Goal: Task Accomplishment & Management: Use online tool/utility

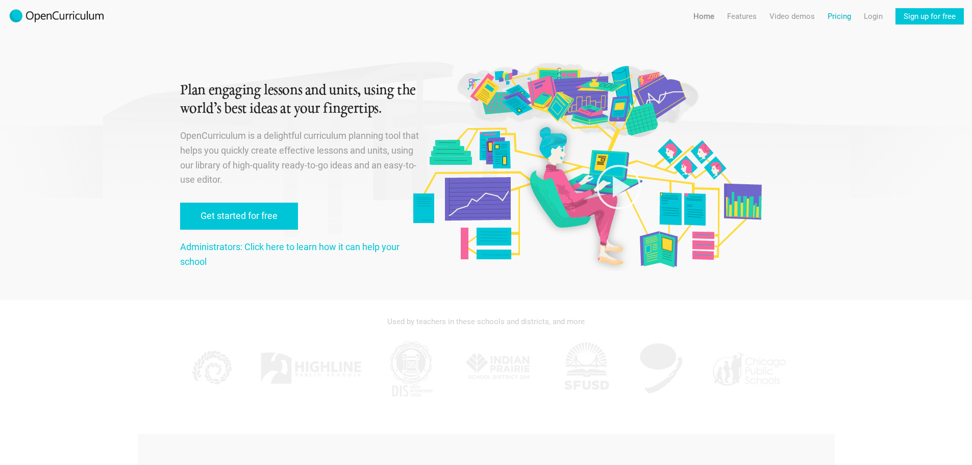
click at [843, 16] on link "Pricing" at bounding box center [839, 16] width 23 height 16
click at [924, 15] on link "Sign up for free" at bounding box center [929, 16] width 68 height 16
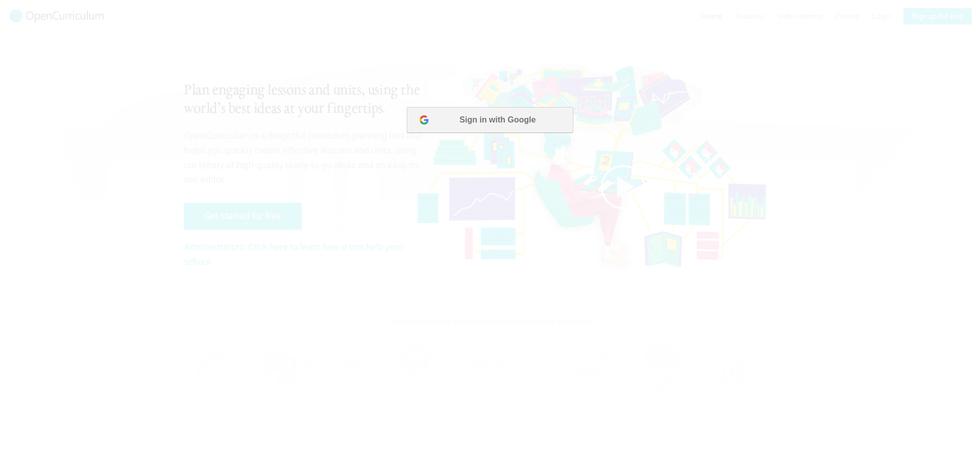
click at [532, 121] on button "Sign in with Google" at bounding box center [490, 120] width 166 height 26
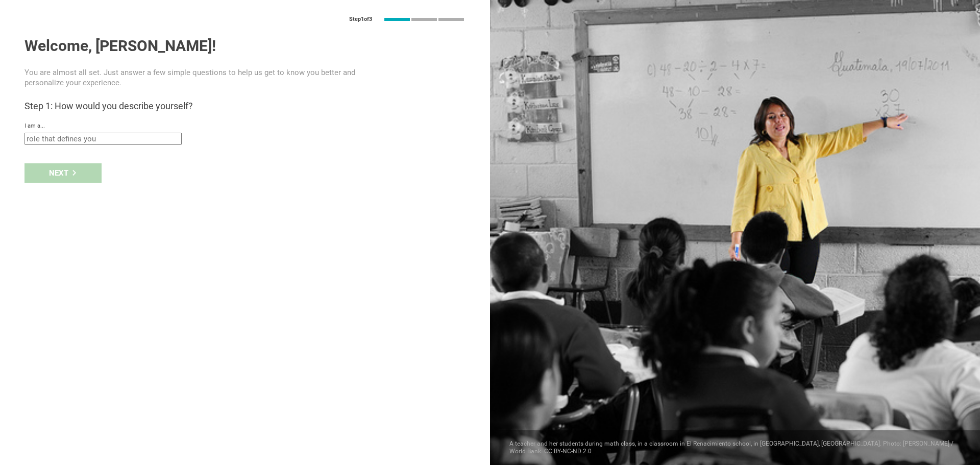
click at [114, 137] on input "text" at bounding box center [102, 139] width 157 height 12
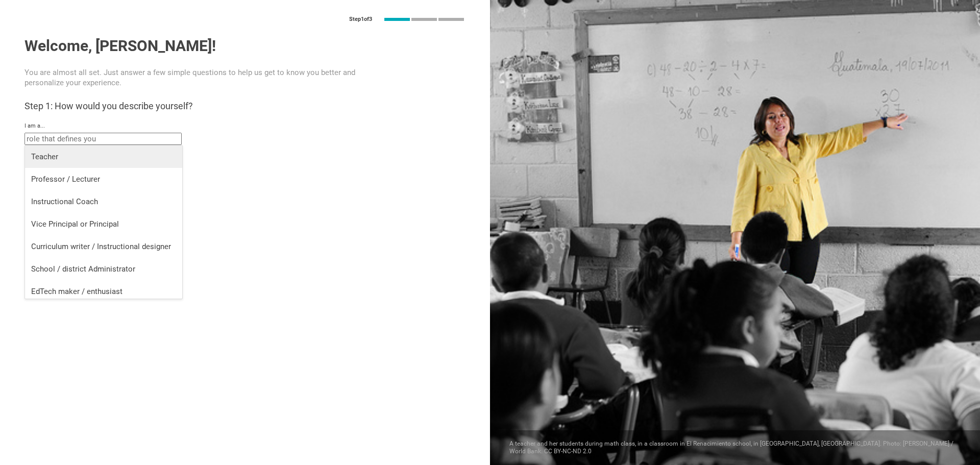
click at [107, 156] on div "Teacher" at bounding box center [103, 157] width 145 height 10
type input "Teacher"
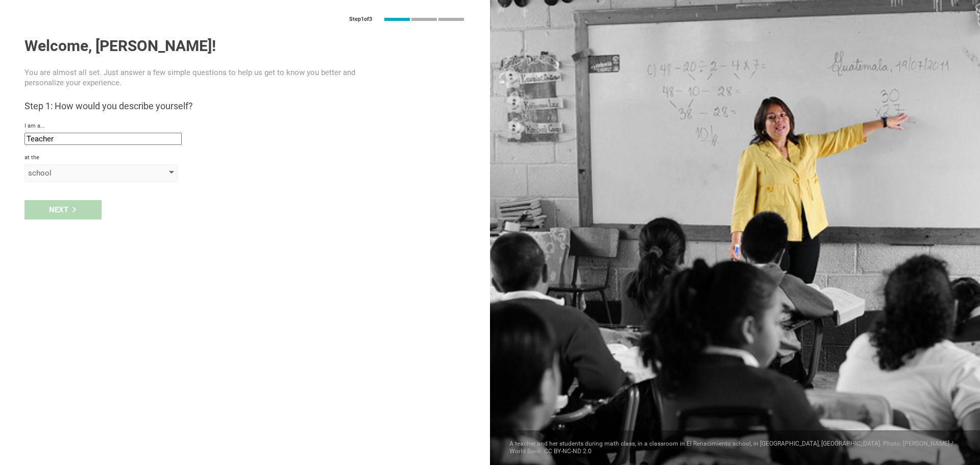
click at [94, 174] on div "school" at bounding box center [86, 173] width 117 height 10
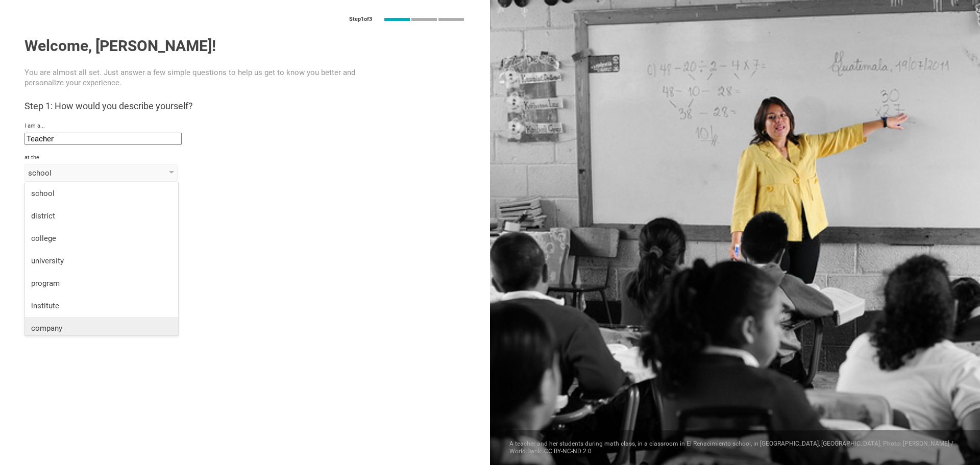
click at [83, 326] on div "company" at bounding box center [101, 328] width 141 height 10
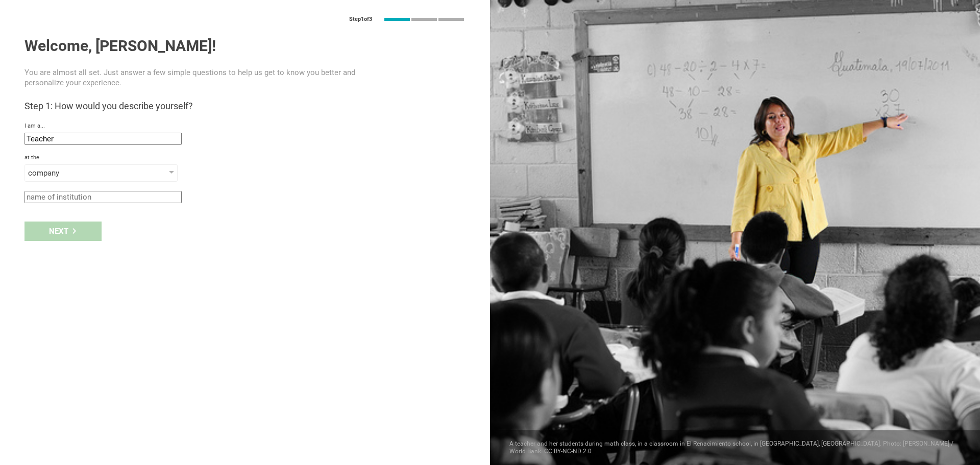
click at [88, 200] on input "text" at bounding box center [102, 197] width 157 height 12
type input "Objetivo Lua"
click at [65, 228] on div "Next" at bounding box center [62, 230] width 77 height 19
type input "[GEOGRAPHIC_DATA], [GEOGRAPHIC_DATA]"
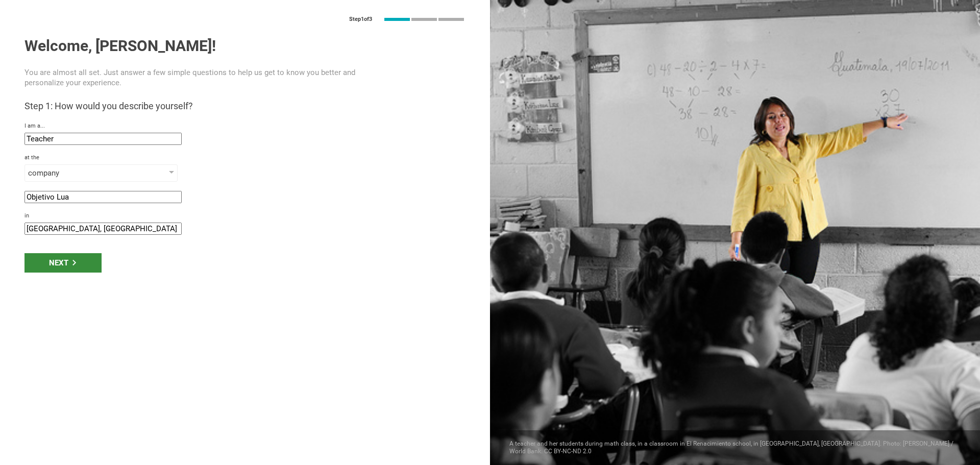
click at [67, 257] on div "Next" at bounding box center [62, 262] width 77 height 19
click at [79, 261] on div "Next" at bounding box center [62, 262] width 77 height 19
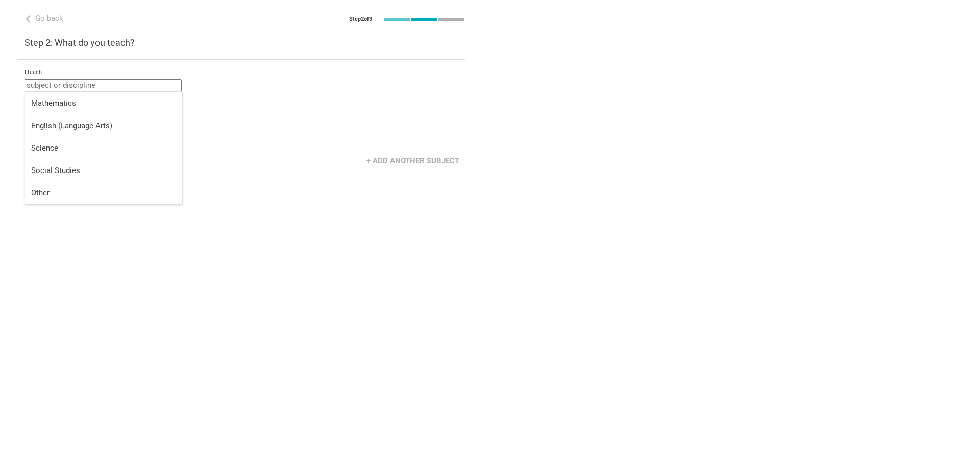
click at [103, 84] on input "text" at bounding box center [102, 85] width 157 height 12
click at [78, 257] on div "Go back Step 2 of 3 Welcome, [PERSON_NAME]! You are almost all set. Just answer…" at bounding box center [245, 232] width 490 height 465
click at [67, 126] on div "Next" at bounding box center [62, 128] width 77 height 19
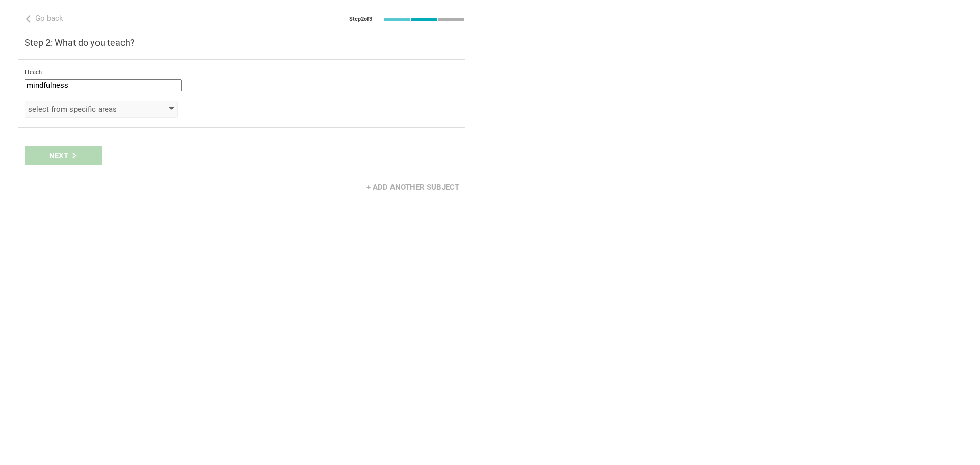
click at [83, 107] on div "select from specific areas" at bounding box center [86, 109] width 117 height 10
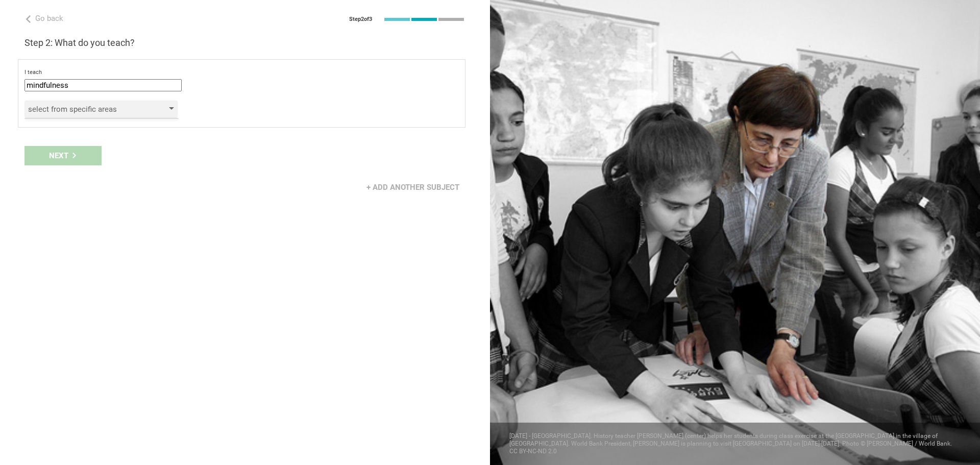
click at [128, 111] on div "select from specific areas" at bounding box center [86, 109] width 117 height 10
click at [169, 108] on div at bounding box center [171, 109] width 5 height 4
click at [74, 159] on div "Next" at bounding box center [245, 156] width 490 height 32
click at [52, 82] on input "mindfulness" at bounding box center [102, 85] width 157 height 12
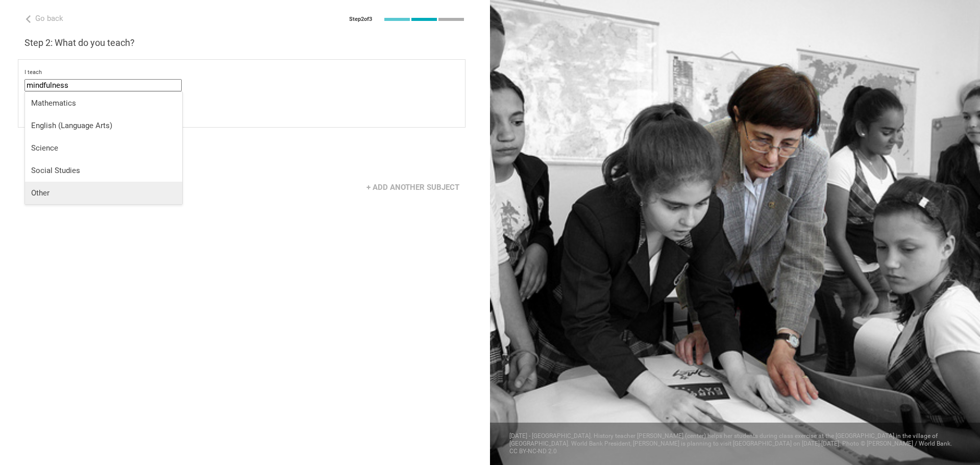
click at [91, 189] on div "Other" at bounding box center [103, 193] width 145 height 10
type input "Other"
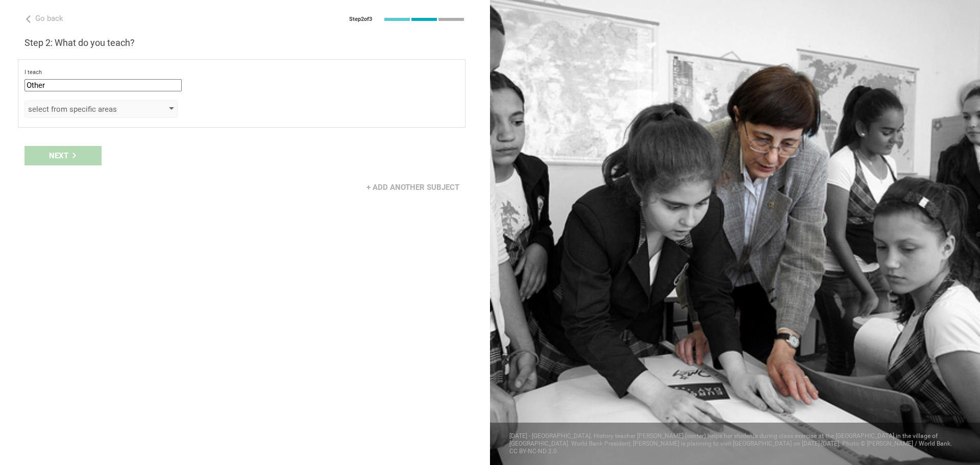
click at [100, 106] on div "select from specific areas" at bounding box center [86, 109] width 117 height 10
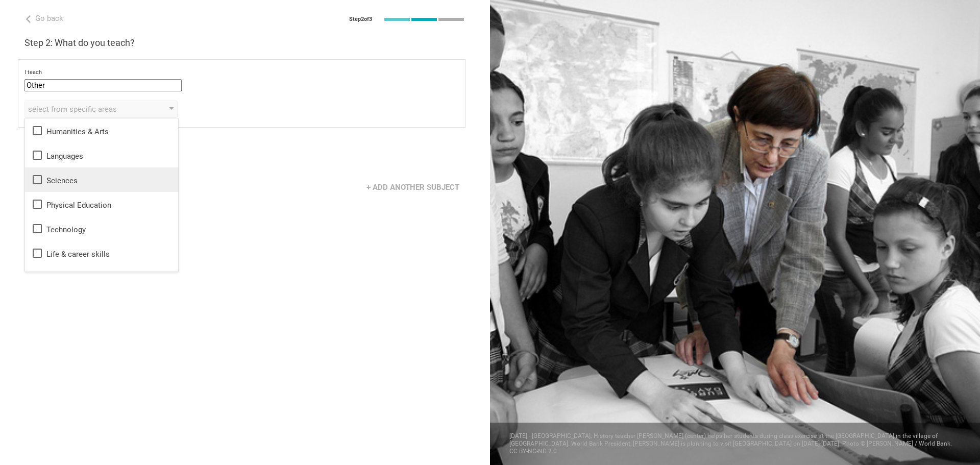
scroll to position [18, 0]
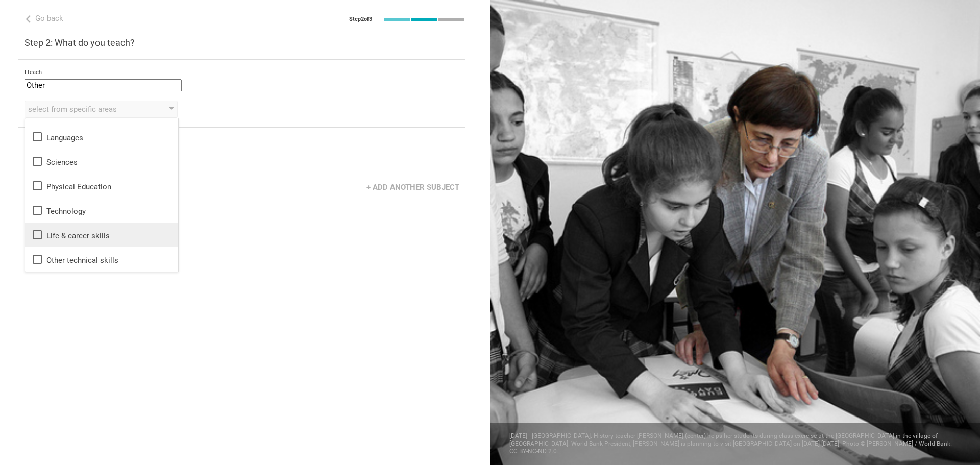
click at [119, 236] on div "Life & career skills" at bounding box center [101, 235] width 141 height 12
click at [138, 311] on div "Go back Step 2 of 3 Welcome, [PERSON_NAME]! You are almost all set. Just answer…" at bounding box center [245, 232] width 490 height 465
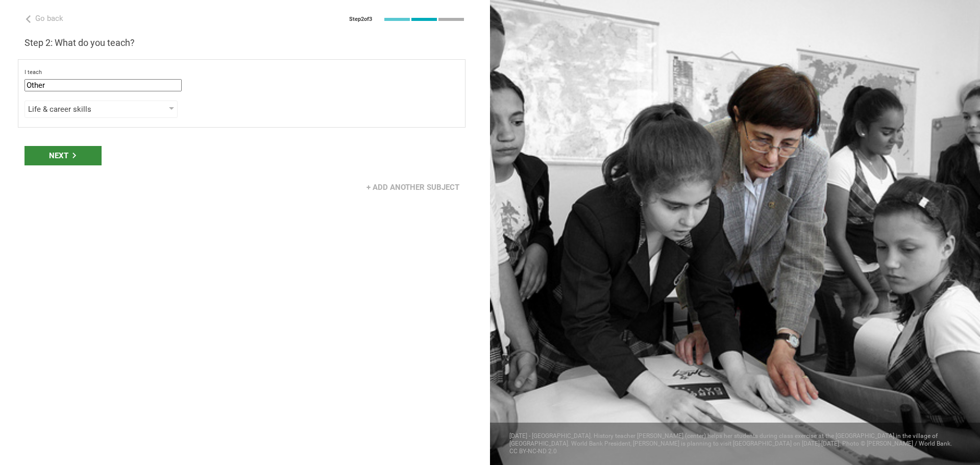
click at [73, 161] on div "Next" at bounding box center [62, 155] width 77 height 19
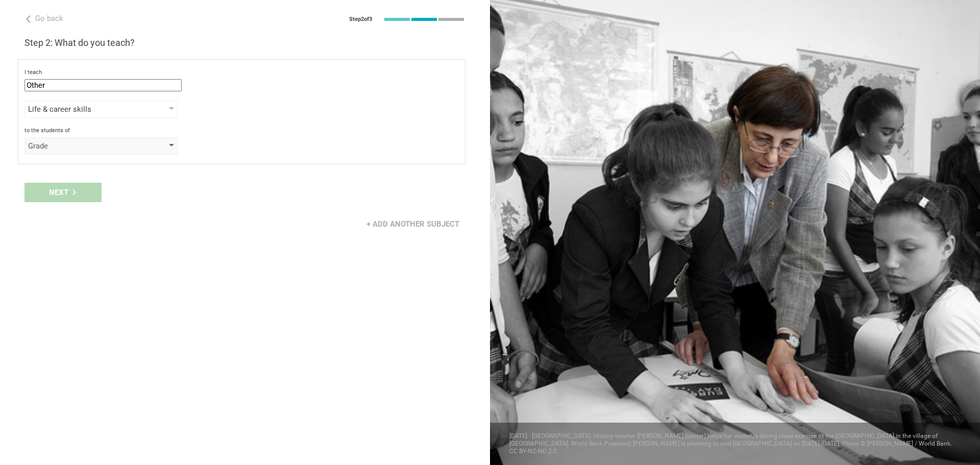
click at [91, 142] on div "Grade" at bounding box center [86, 146] width 117 height 10
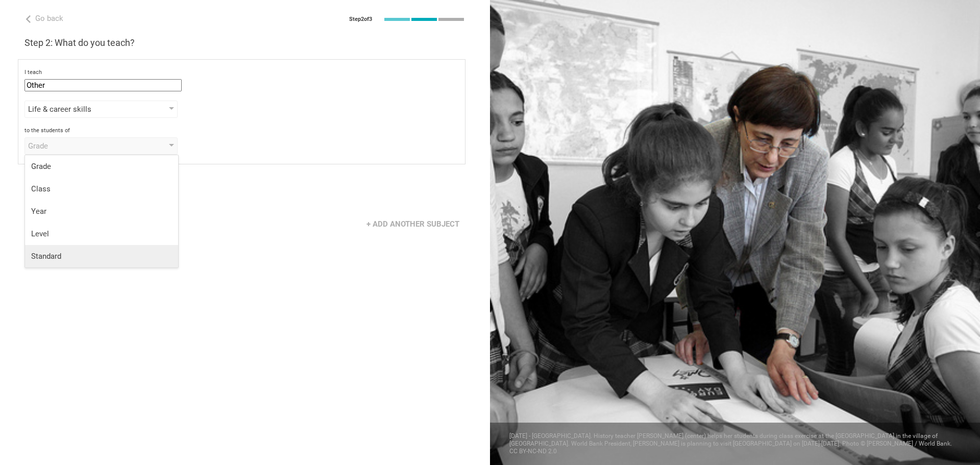
click at [71, 253] on div "Standard" at bounding box center [101, 256] width 141 height 10
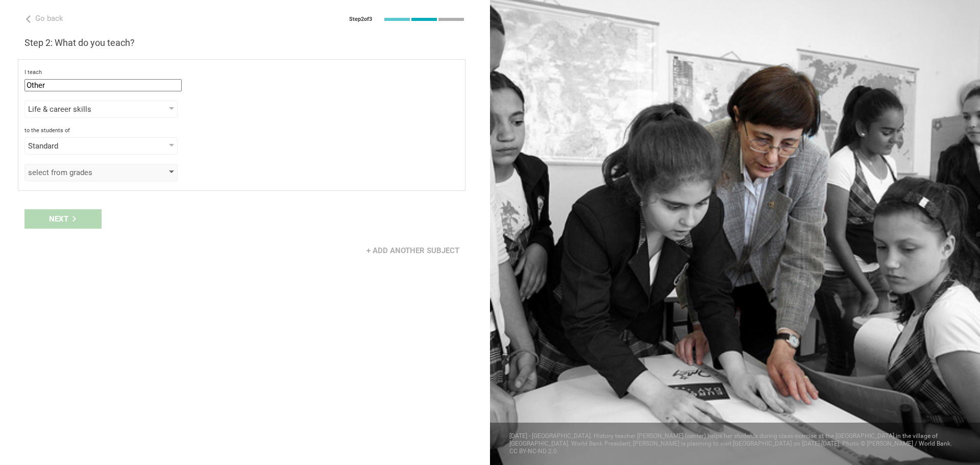
click at [80, 176] on div "select from grades" at bounding box center [86, 172] width 117 height 10
click at [93, 145] on div "Standard" at bounding box center [86, 146] width 117 height 10
click at [79, 204] on li "Year" at bounding box center [101, 211] width 153 height 22
click at [88, 180] on div "select from grades" at bounding box center [100, 172] width 153 height 17
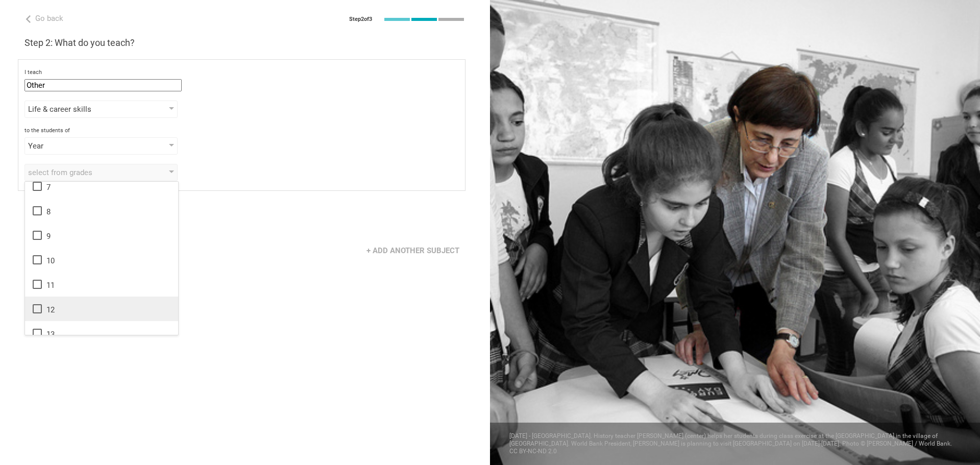
scroll to position [165, 0]
click at [76, 314] on li "13" at bounding box center [101, 322] width 153 height 24
click at [221, 350] on div "Go back Step 2 of 3 Welcome, [PERSON_NAME]! You are almost all set. Just answer…" at bounding box center [245, 232] width 490 height 465
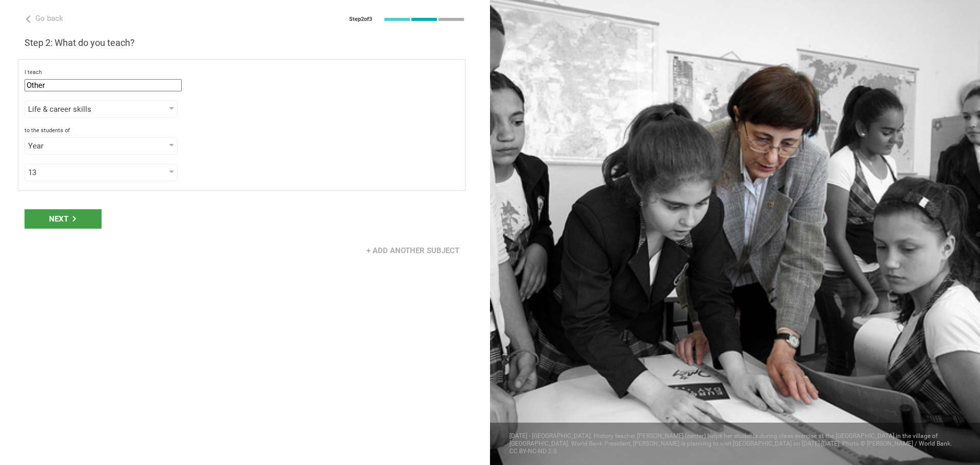
click at [79, 218] on div "Next" at bounding box center [62, 218] width 77 height 19
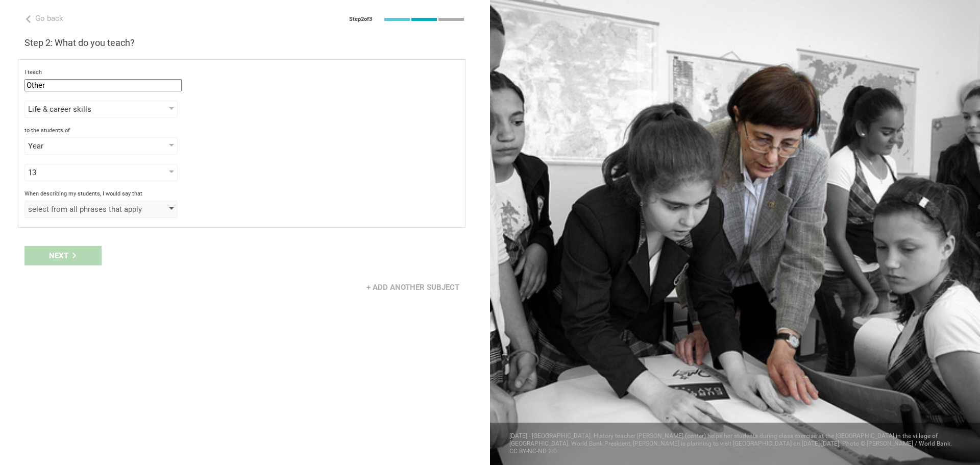
click at [85, 210] on div "select from all phrases that apply" at bounding box center [86, 209] width 117 height 10
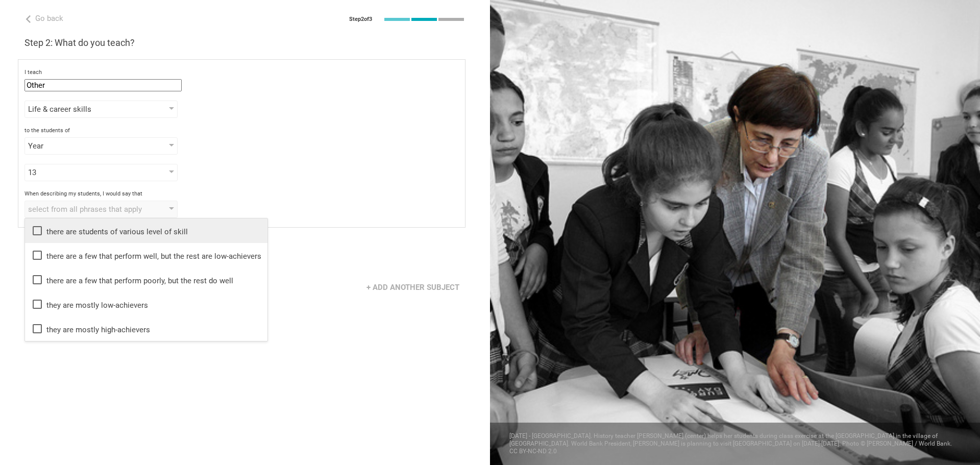
click at [86, 227] on div "there are students of various level of skill" at bounding box center [146, 230] width 230 height 12
click at [340, 337] on div "Go back Step 2 of 3 Welcome, [PERSON_NAME]! You are almost all set. Just answer…" at bounding box center [245, 232] width 490 height 465
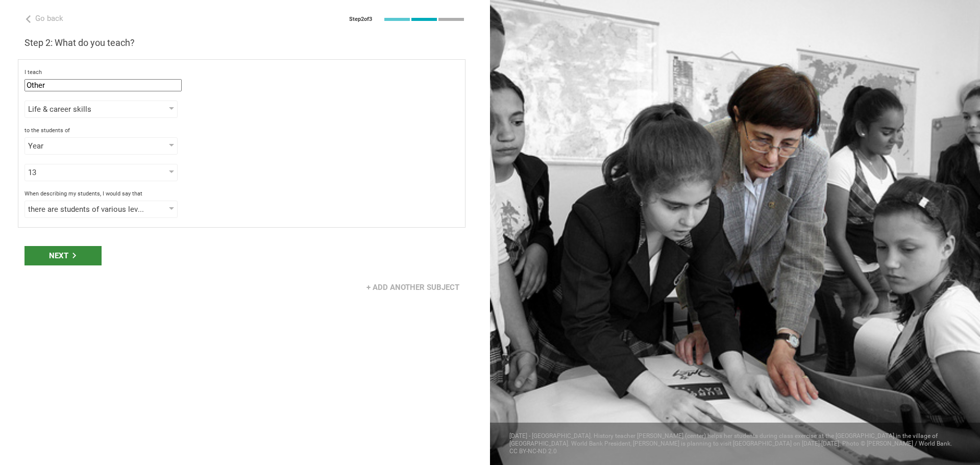
click at [66, 255] on div "Next" at bounding box center [62, 255] width 77 height 19
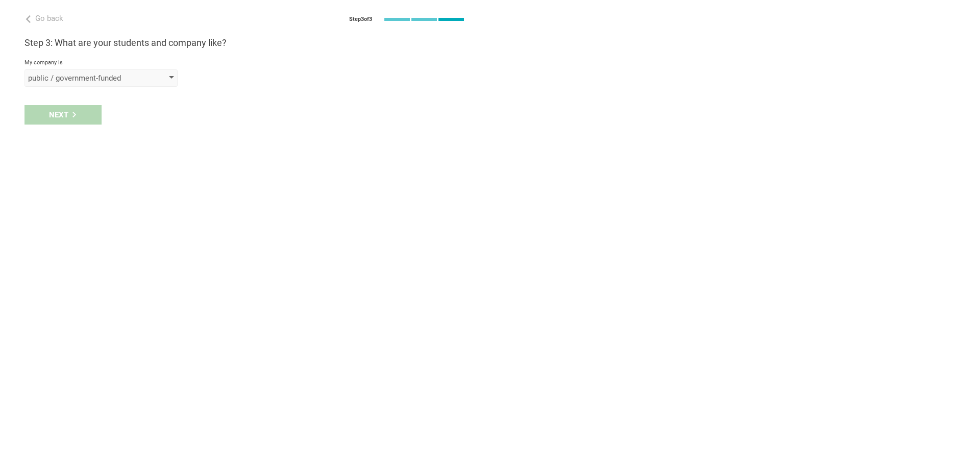
click at [135, 77] on div "public / government-funded" at bounding box center [86, 78] width 117 height 10
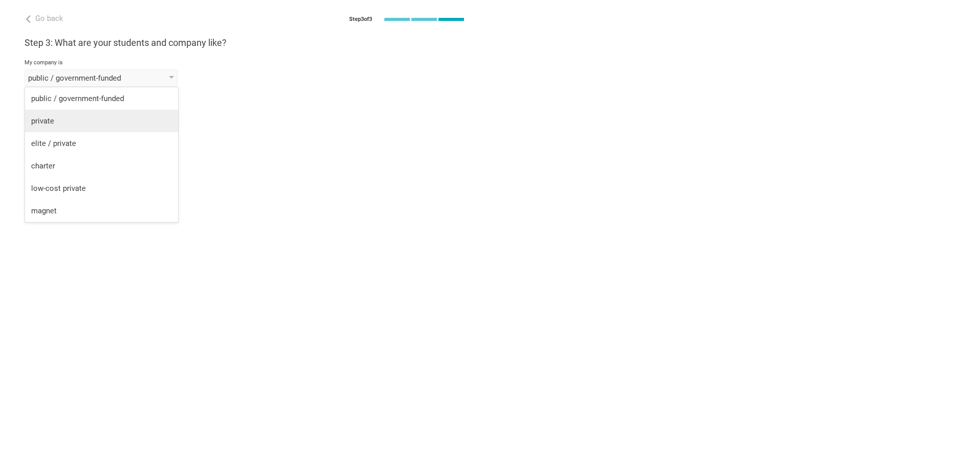
click at [119, 117] on div "private" at bounding box center [101, 121] width 141 height 10
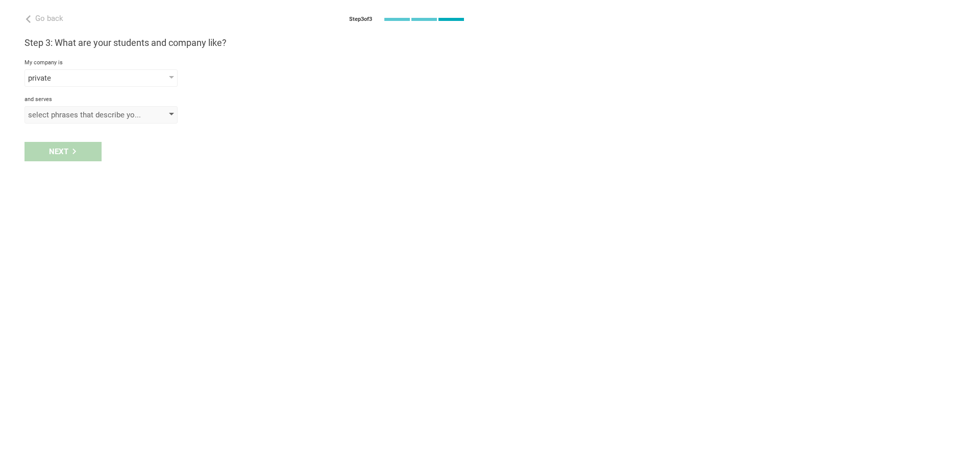
click at [79, 115] on div "select phrases that describe your student population" at bounding box center [86, 115] width 117 height 10
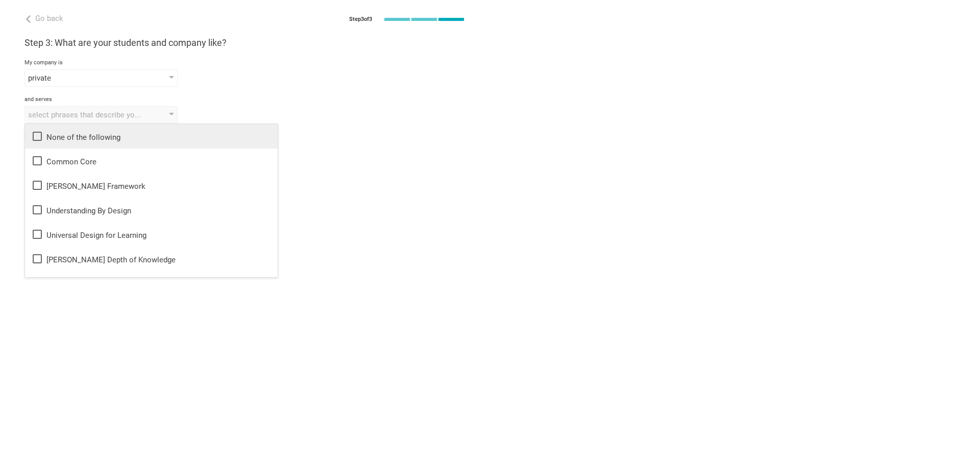
click at [82, 136] on div "None of the following" at bounding box center [151, 136] width 240 height 12
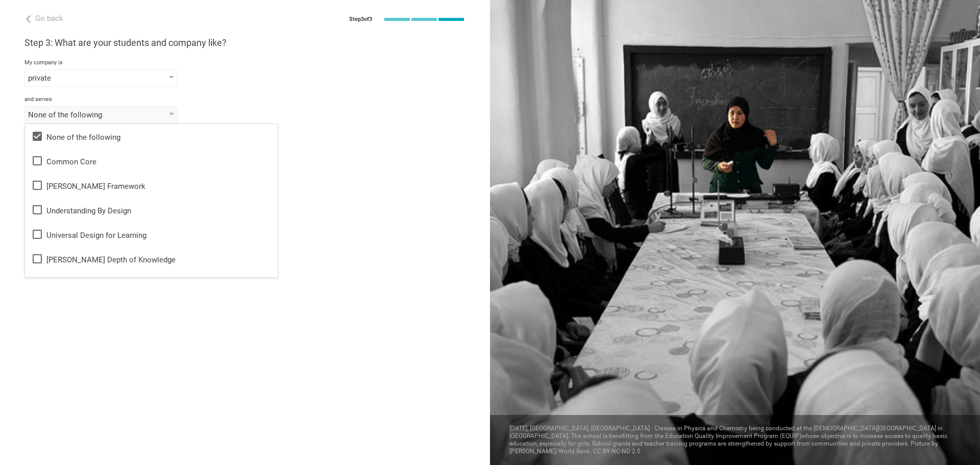
click at [90, 322] on div "Go back Step 3 of 3 Welcome, [PERSON_NAME]! You are almost all set. Just answer…" at bounding box center [245, 232] width 490 height 465
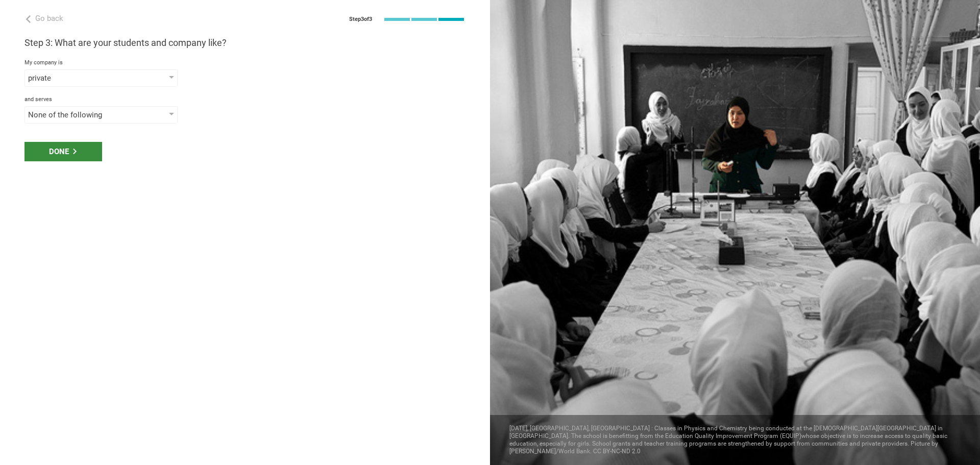
click at [82, 150] on div "Done" at bounding box center [63, 151] width 78 height 19
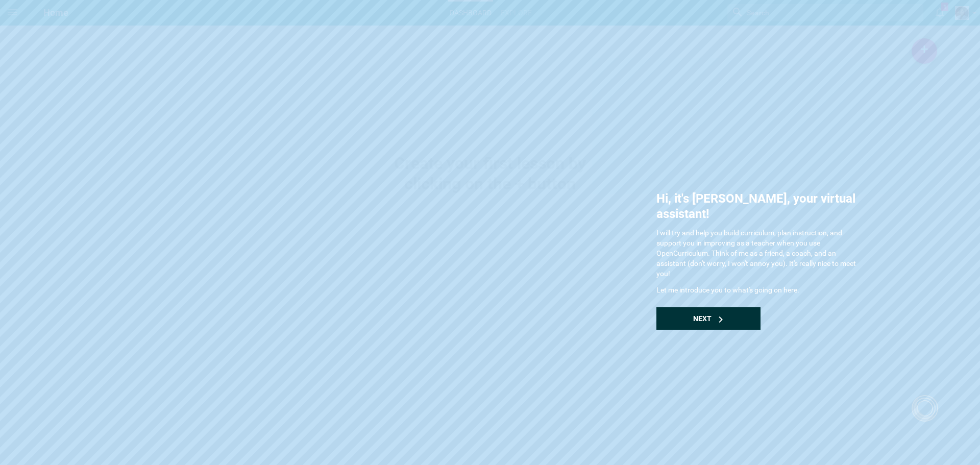
click at [699, 314] on span "Next" at bounding box center [702, 318] width 18 height 8
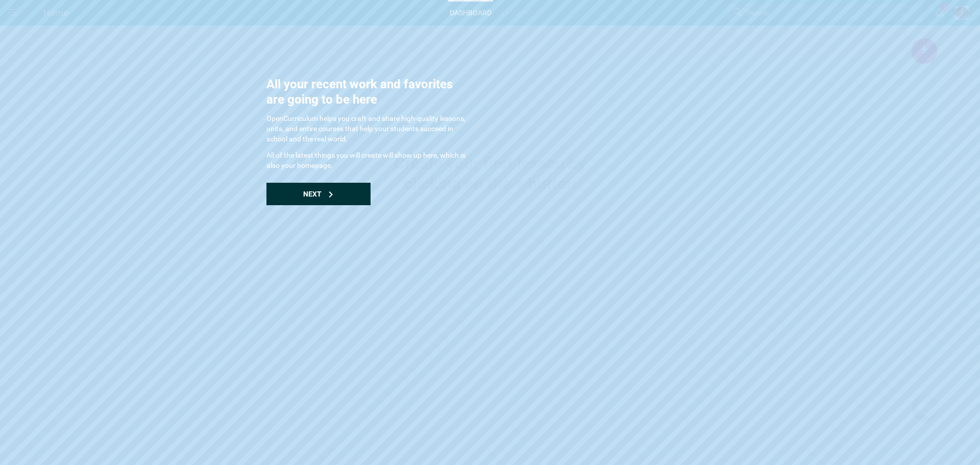
click at [335, 191] on div "Next" at bounding box center [318, 194] width 104 height 22
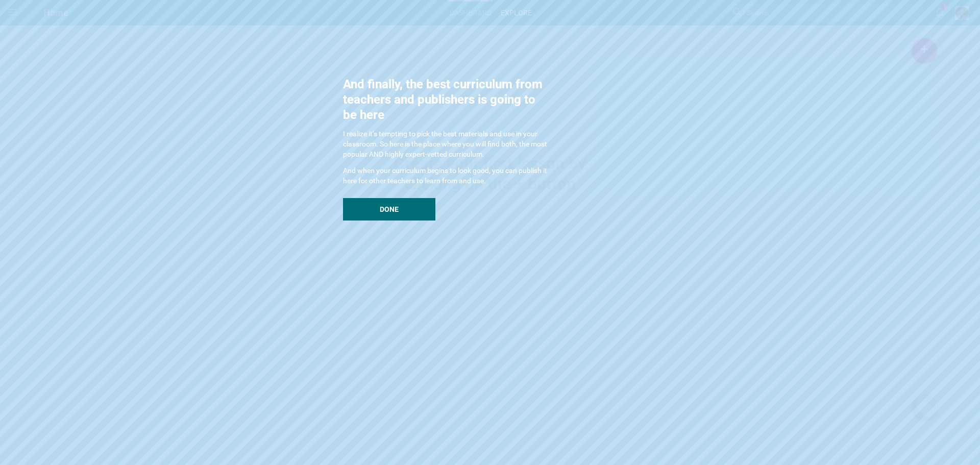
click at [355, 178] on p "And when your curriculum begins to look good, you can publish it here for other…" at bounding box center [445, 175] width 204 height 20
click at [412, 209] on div "Done" at bounding box center [389, 209] width 92 height 22
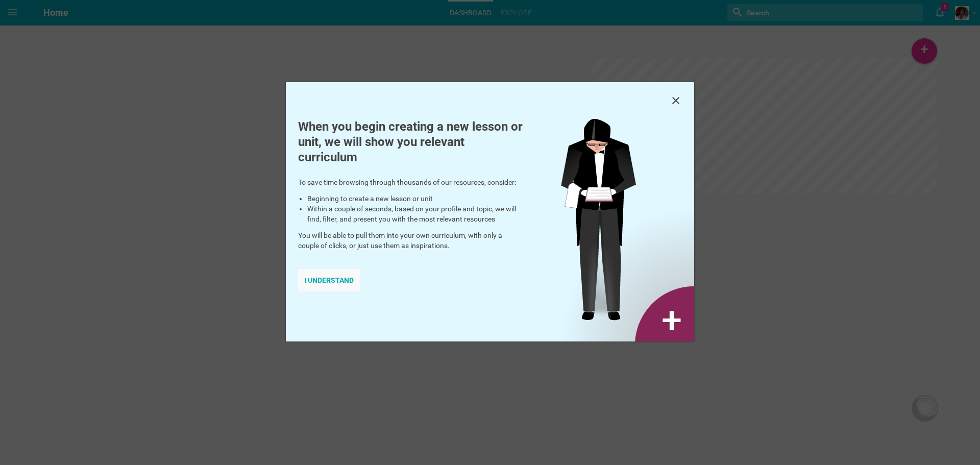
click at [334, 278] on div "I understand" at bounding box center [329, 280] width 62 height 22
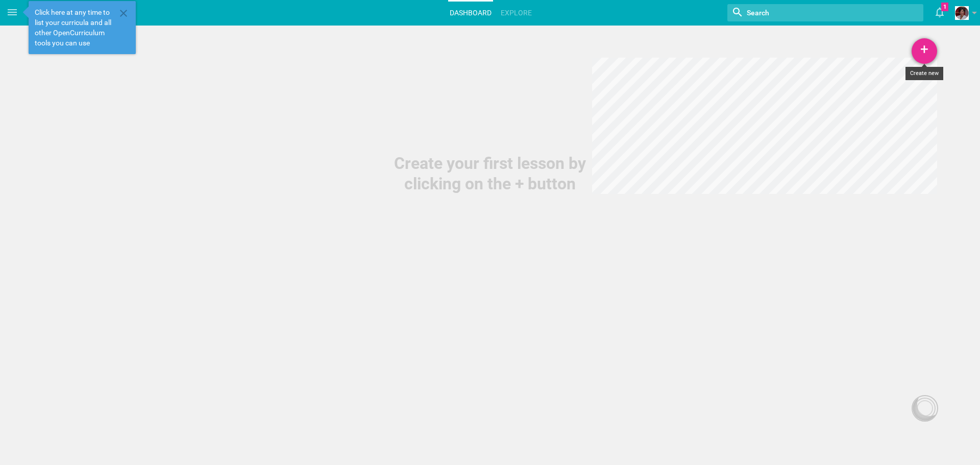
click at [922, 45] on div "+" at bounding box center [924, 51] width 26 height 26
click at [881, 123] on link "Course" at bounding box center [898, 124] width 77 height 22
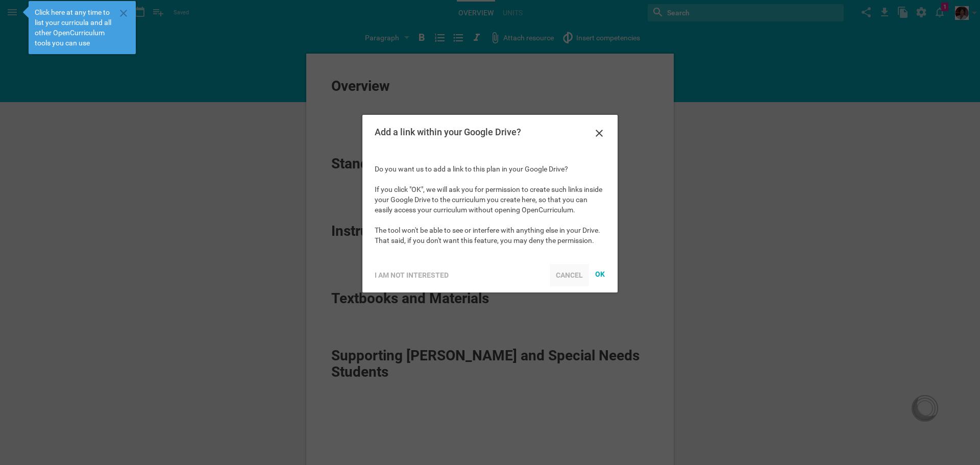
click at [566, 276] on div "Cancel" at bounding box center [568, 275] width 39 height 22
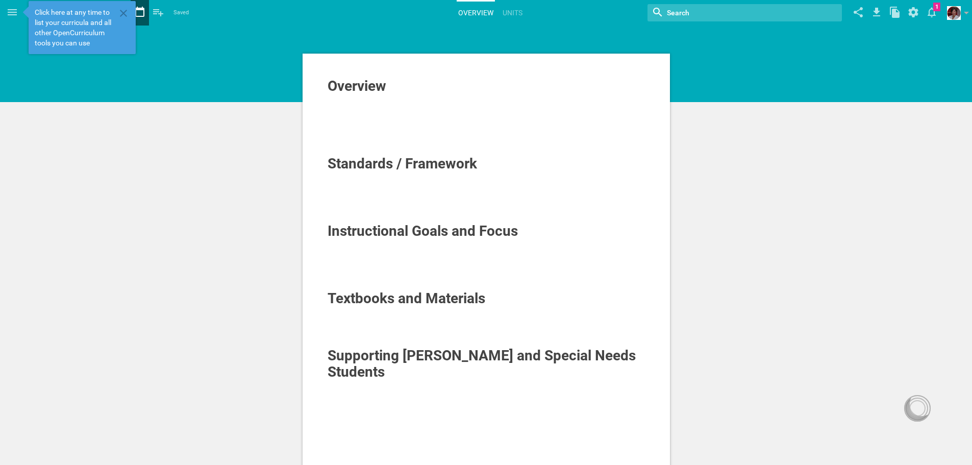
click at [142, 12] on icon at bounding box center [140, 12] width 18 height 24
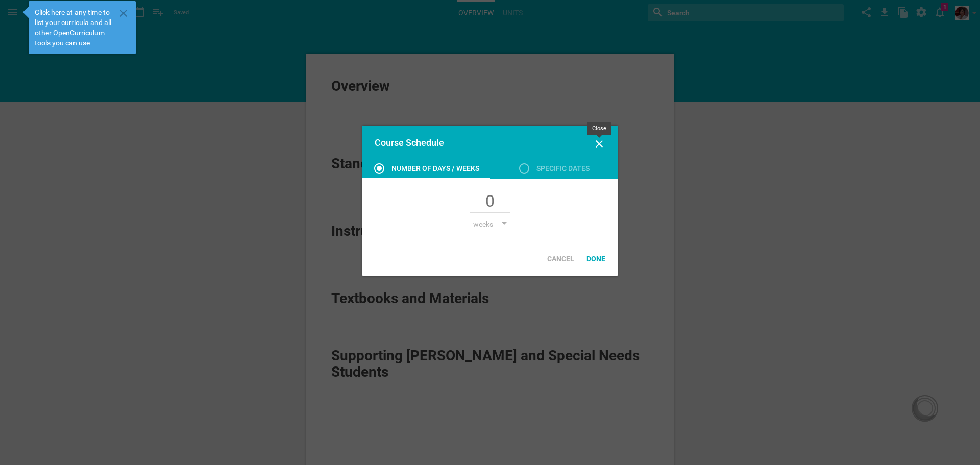
click at [597, 144] on icon at bounding box center [599, 144] width 12 height 12
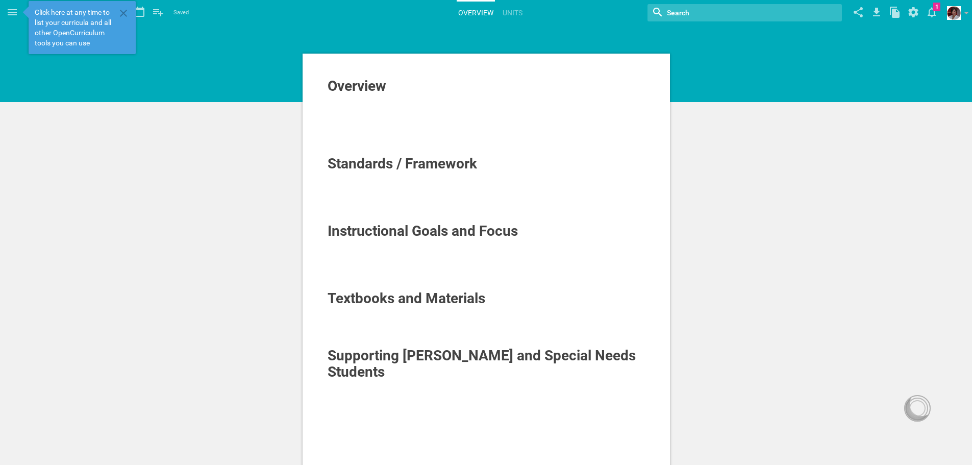
click at [591, 264] on div at bounding box center [487, 265] width 318 height 10
click at [571, 295] on div "Textbooks and Materials" at bounding box center [487, 298] width 318 height 16
click at [510, 8] on link "Units" at bounding box center [512, 13] width 23 height 22
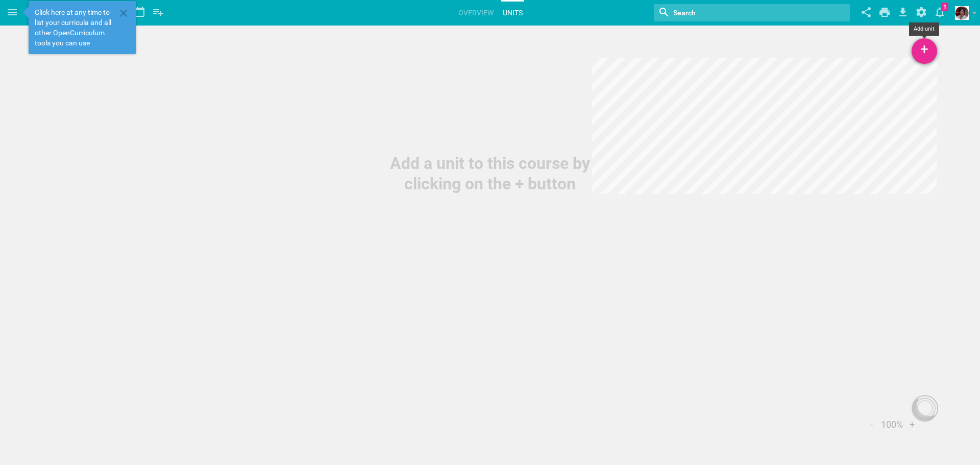
click at [930, 46] on div "+" at bounding box center [924, 51] width 26 height 26
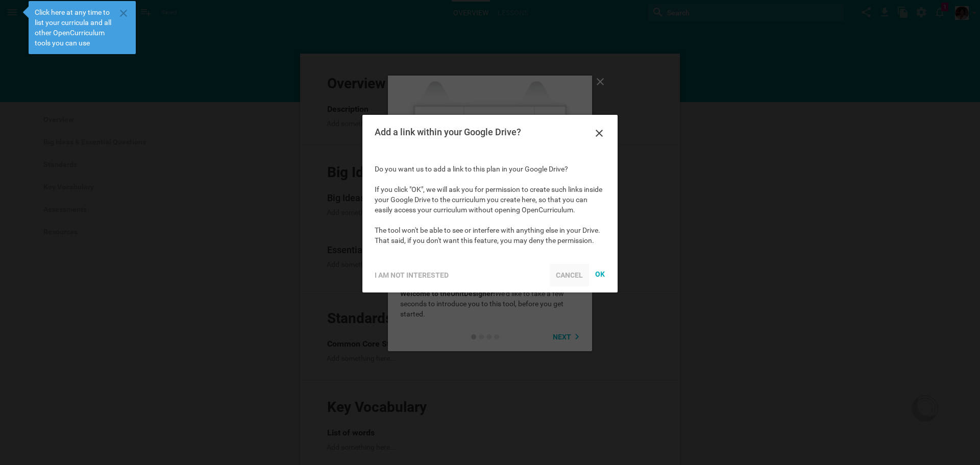
click at [578, 274] on div "Cancel" at bounding box center [568, 275] width 39 height 22
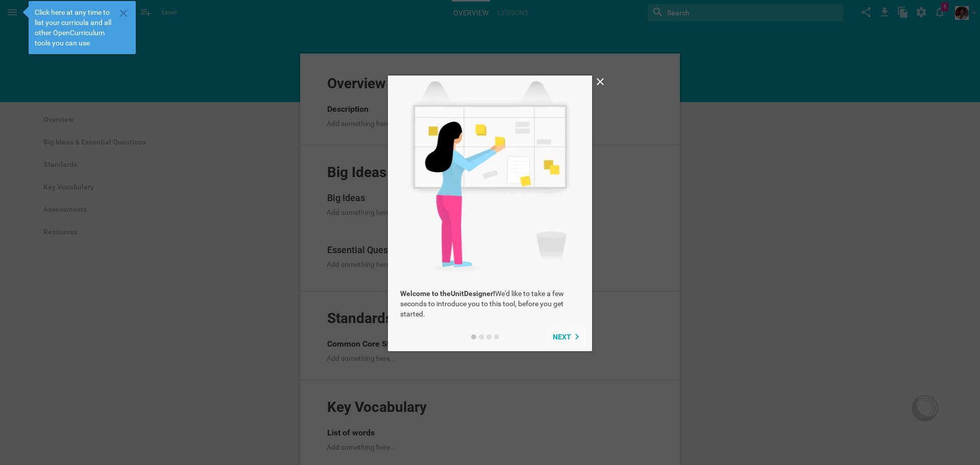
click at [564, 339] on span "Next" at bounding box center [562, 337] width 18 height 8
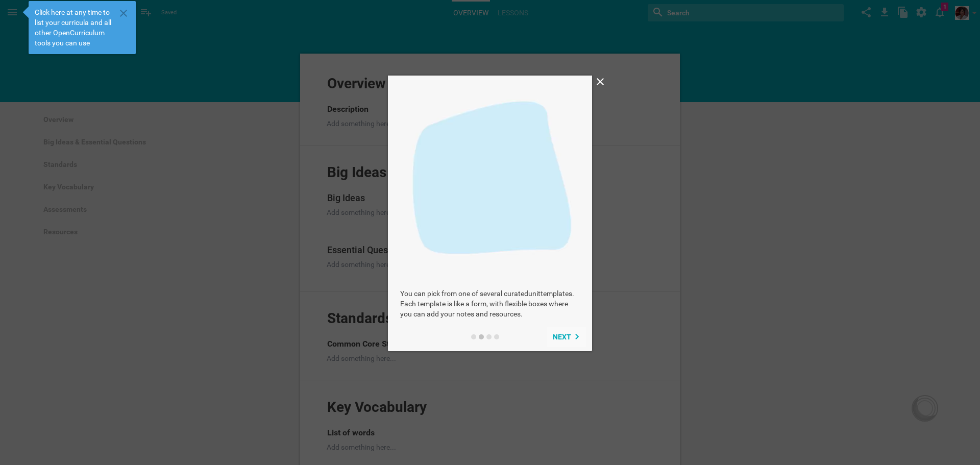
click at [566, 335] on span "Next" at bounding box center [562, 337] width 18 height 8
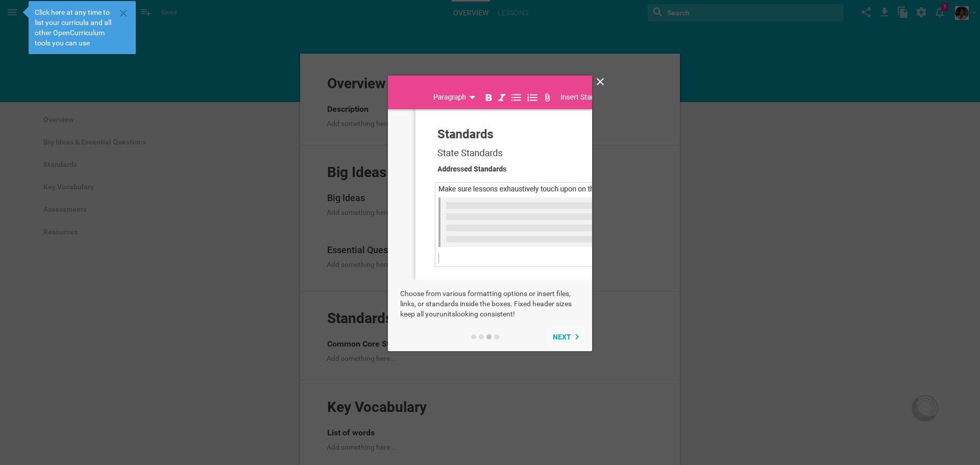
click at [566, 335] on span "Next" at bounding box center [562, 337] width 18 height 8
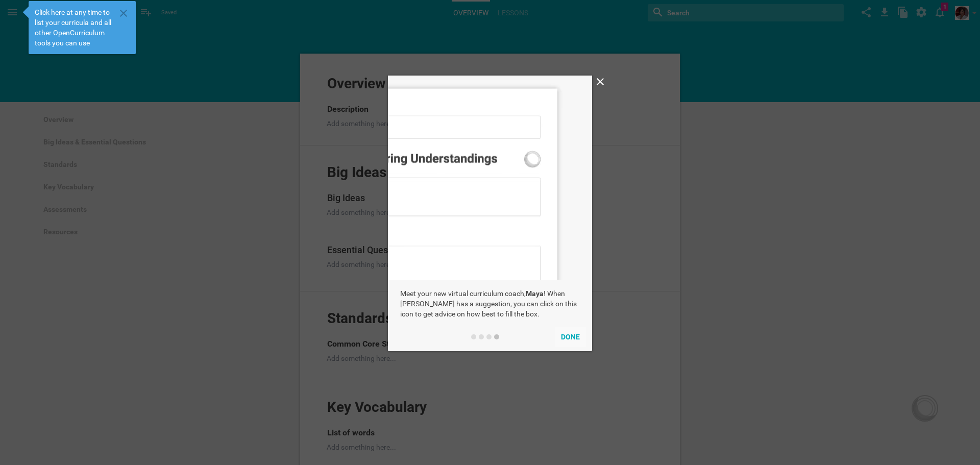
click at [566, 335] on button "Done" at bounding box center [570, 337] width 31 height 20
